Goal: Feedback & Contribution: Contribute content

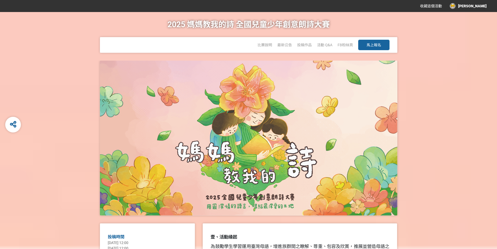
click at [375, 45] on span "馬上報名" at bounding box center [374, 45] width 15 height 4
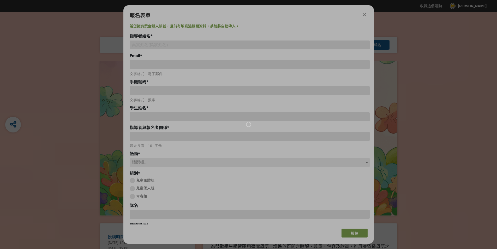
type input "[EMAIL_ADDRESS][DOMAIN_NAME]"
type input "0910920667"
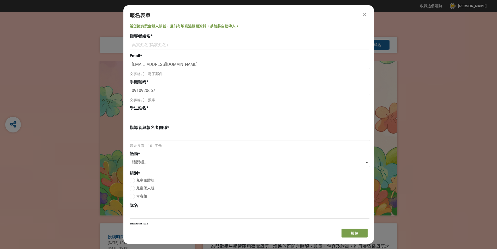
click at [178, 45] on input at bounding box center [250, 44] width 240 height 9
click at [136, 45] on input at bounding box center [250, 44] width 240 height 9
paste input "[PERSON_NAME]、[PERSON_NAME]、[PERSON_NAME]"
type input "[PERSON_NAME]、[PERSON_NAME]、[PERSON_NAME]"
click at [153, 118] on input at bounding box center [250, 116] width 240 height 9
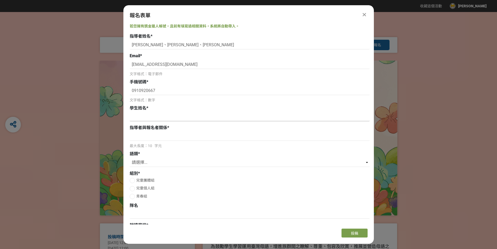
click at [149, 118] on input at bounding box center [250, 116] width 240 height 9
paste input "[PERSON_NAME]、[PERSON_NAME]"
type input "[PERSON_NAME]、[PERSON_NAME]"
click at [151, 139] on input at bounding box center [250, 136] width 240 height 9
type input "師生"
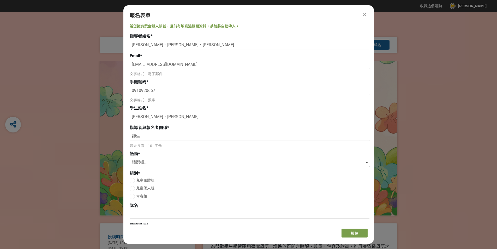
click at [365, 163] on select "請選擇... 國語 閩南語 客語 英語" at bounding box center [250, 162] width 240 height 9
select select "英語"
click at [130, 158] on select "請選擇... 國語 閩南語 客語 英語" at bounding box center [250, 162] width 240 height 9
click at [133, 178] on div at bounding box center [132, 180] width 5 height 5
radio input "true"
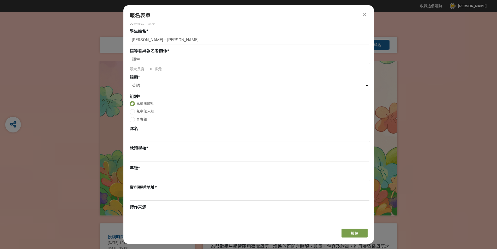
scroll to position [78, 0]
click at [144, 136] on input at bounding box center [250, 135] width 240 height 9
click at [146, 133] on input at bounding box center [250, 135] width 240 height 9
paste input "Hat Attack! 帽力全開！"
type input "Hat Attack! 帽力全開！"
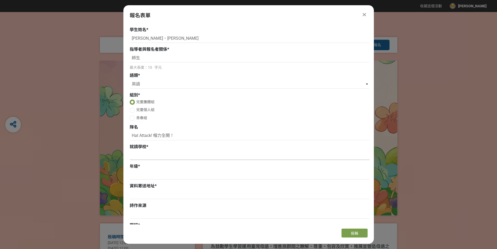
click at [152, 154] on input at bounding box center [250, 155] width 240 height 9
click at [148, 153] on input at bounding box center [250, 155] width 240 height 9
paste input "[GEOGRAPHIC_DATA]私立再興小學"
type input "[GEOGRAPHIC_DATA]私立再興小學"
click at [138, 177] on input at bounding box center [250, 174] width 240 height 9
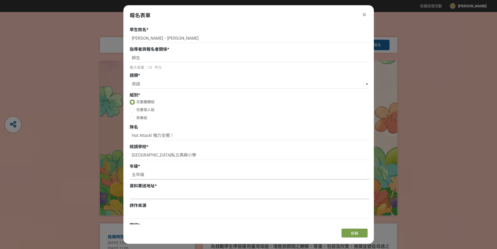
type input "五年級"
click at [144, 194] on input at bounding box center [250, 194] width 240 height 9
click at [146, 194] on input at bounding box center [250, 194] width 240 height 9
paste input "[STREET_ADDRESS]"
type input "[STREET_ADDRESS]"
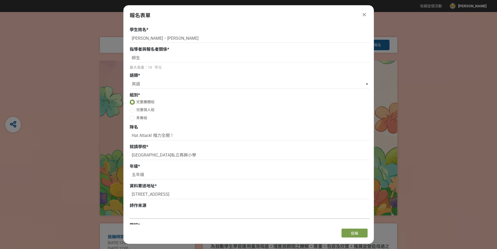
click at [148, 213] on input at bounding box center [250, 214] width 240 height 9
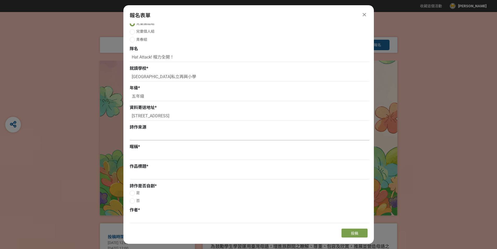
click at [173, 137] on input at bounding box center [250, 135] width 240 height 9
type input "Very Short Stories to Read Together"
click at [152, 154] on input at bounding box center [250, 155] width 240 height 9
click at [139, 150] on div "暱稱 *" at bounding box center [250, 152] width 240 height 17
click at [138, 154] on input at bounding box center [250, 155] width 240 height 9
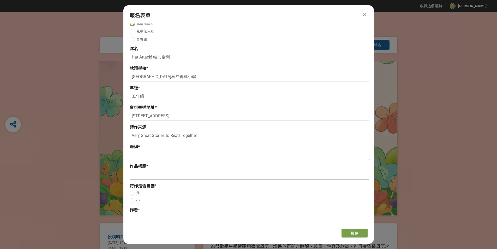
paste input "Hat Boom Duo"
type input "Hat Boom Duo"
click at [133, 176] on input at bounding box center [250, 174] width 240 height 9
type input "I Hate My Hat"
click at [134, 199] on div at bounding box center [132, 200] width 5 height 5
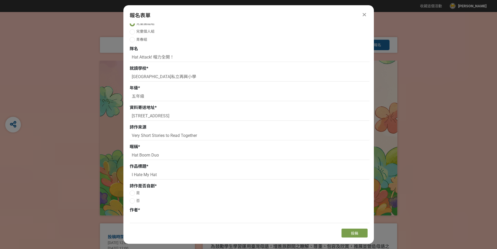
radio input "true"
click at [154, 221] on input at bounding box center [250, 218] width 240 height 9
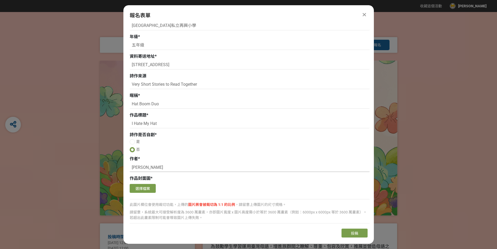
scroll to position [209, 0]
type input "[PERSON_NAME]"
click at [145, 188] on button "選擇檔案" at bounding box center [143, 187] width 26 height 9
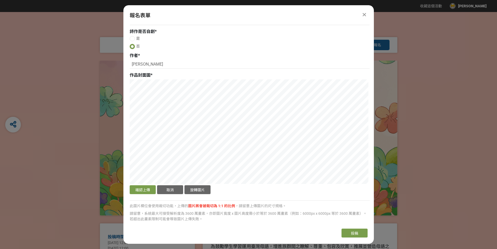
scroll to position [313, 0]
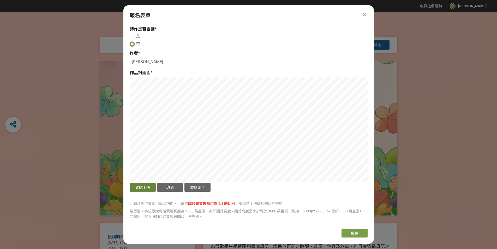
click at [144, 186] on button "確認上傳" at bounding box center [143, 187] width 26 height 9
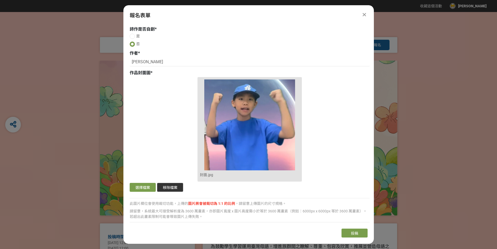
click at [178, 186] on button "移除檔案" at bounding box center [170, 187] width 26 height 9
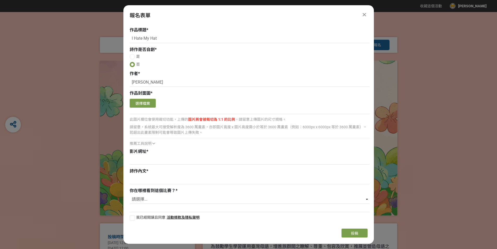
scroll to position [293, 0]
click at [149, 100] on button "選擇檔案" at bounding box center [143, 103] width 26 height 9
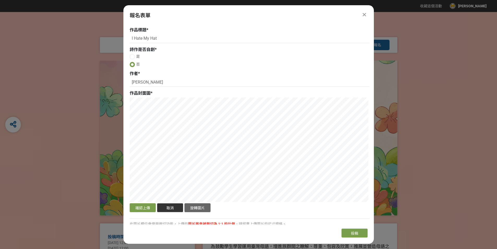
click at [174, 208] on button "取消" at bounding box center [170, 207] width 26 height 9
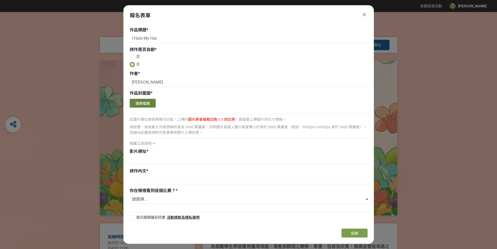
click at [147, 102] on button "選擇檔案" at bounding box center [143, 103] width 26 height 9
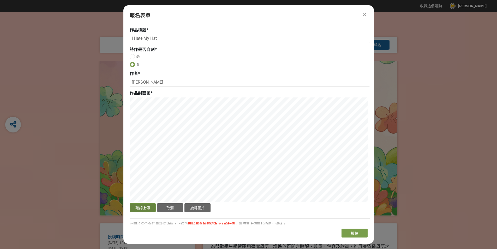
click at [144, 207] on button "確認上傳" at bounding box center [143, 207] width 26 height 9
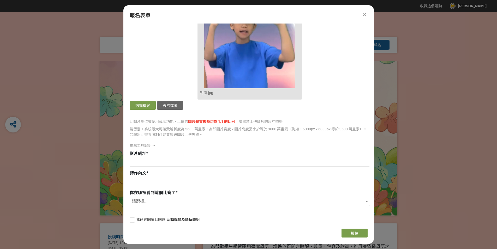
scroll to position [397, 0]
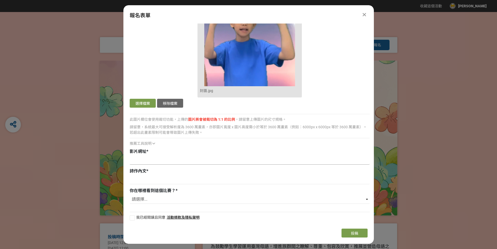
click at [148, 158] on input at bounding box center [250, 160] width 240 height 9
click at [144, 156] on input at bounding box center [250, 160] width 240 height 9
paste input "[URL][DOMAIN_NAME]"
type input "[URL][DOMAIN_NAME]"
click at [146, 179] on input at bounding box center [250, 179] width 240 height 9
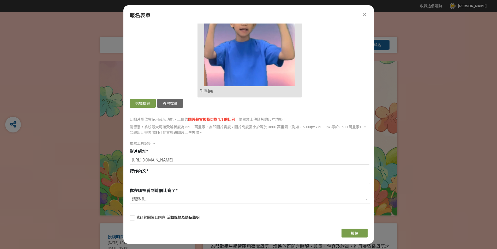
click at [143, 177] on input at bounding box center [250, 179] width 240 height 9
paste input "I hate my hat! I think it’s nice. I hate my hat! You’ve said that twice. I hate…"
type input "I hate my hat! I think it’s nice. I hate my hat! You’ve said that twice. I hate…"
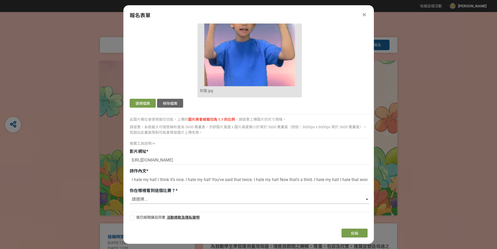
click at [366, 200] on select "請選擇... 獎金獵人網站 Facebook / Instagram 校園講座 / 老師系上推薦 電子郵件 海報 其他" at bounding box center [250, 199] width 240 height 9
select select "校園講座 / 老師系上推薦"
click at [130, 195] on select "請選擇... 獎金獵人網站 Facebook / Instagram 校園講座 / 老師系上推薦 電子郵件 海報 其他" at bounding box center [250, 199] width 240 height 9
click at [132, 218] on div at bounding box center [132, 217] width 5 height 5
checkbox input "true"
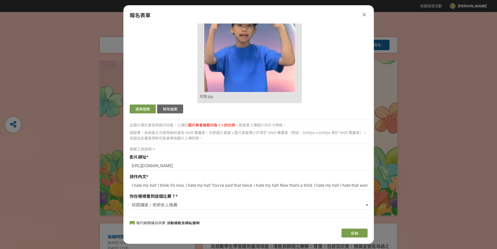
scroll to position [397, 0]
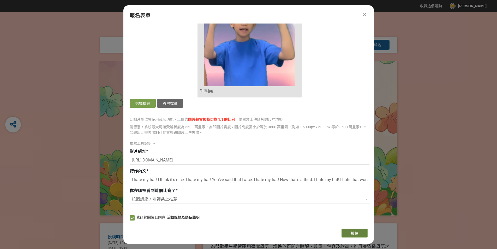
click at [355, 232] on span "投稿" at bounding box center [354, 233] width 7 height 4
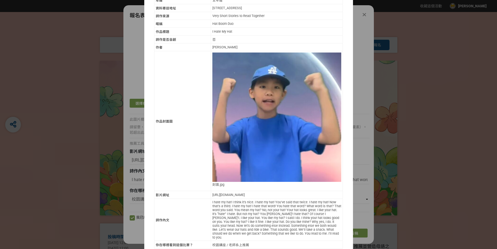
scroll to position [147, 0]
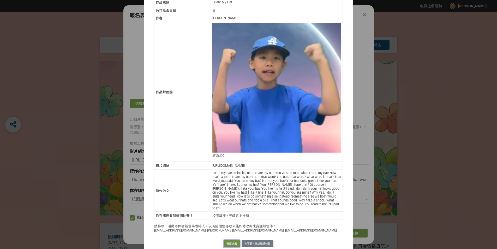
click at [231, 240] on button "確認送出" at bounding box center [232, 243] width 16 height 7
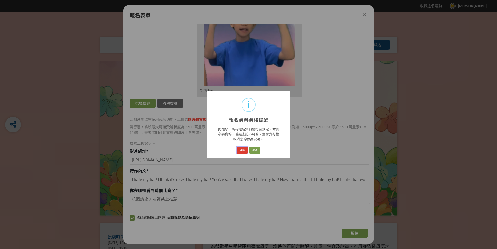
click at [246, 150] on button "確認" at bounding box center [242, 149] width 11 height 7
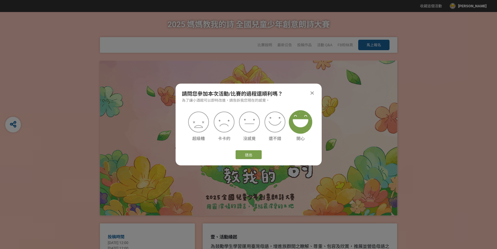
click at [296, 124] on img at bounding box center [300, 121] width 23 height 23
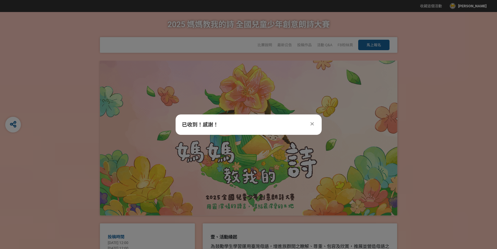
click at [252, 155] on div at bounding box center [248, 138] width 297 height 155
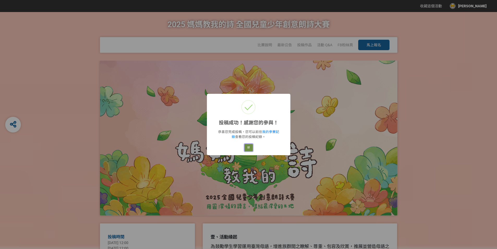
click at [247, 147] on button "好" at bounding box center [248, 147] width 8 height 7
